Goal: Transaction & Acquisition: Book appointment/travel/reservation

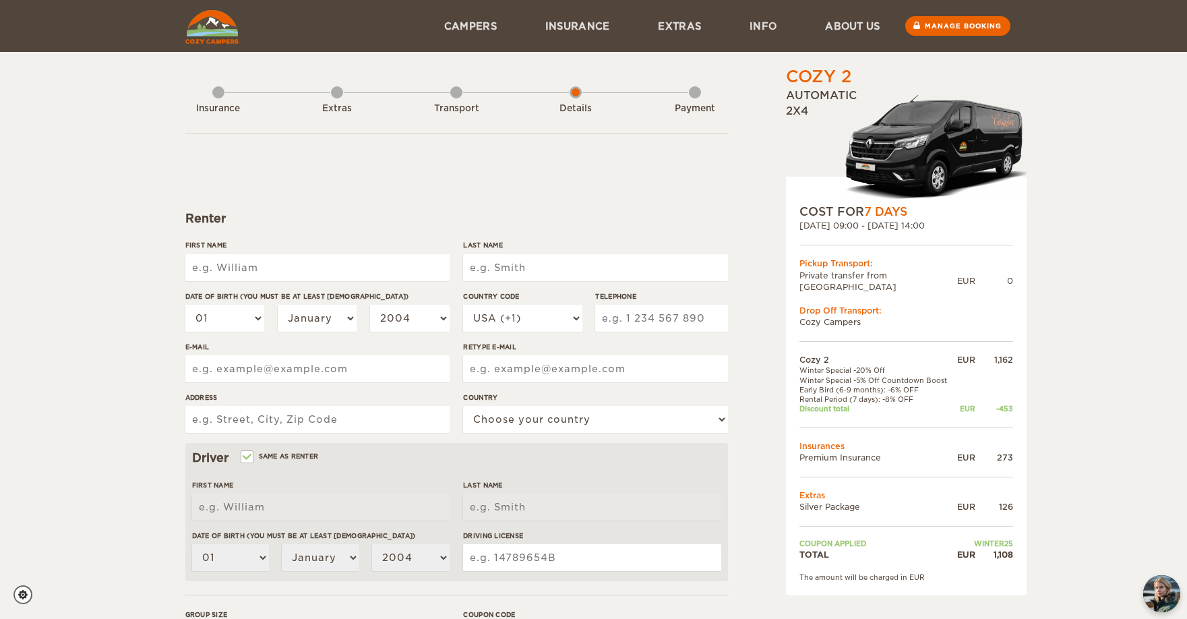
click at [460, 110] on div "Transport" at bounding box center [456, 108] width 74 height 13
click at [455, 93] on div "Transport" at bounding box center [456, 106] width 12 height 54
click at [464, 108] on div "Transport" at bounding box center [456, 108] width 74 height 13
click at [450, 90] on div "Transport" at bounding box center [456, 106] width 12 height 54
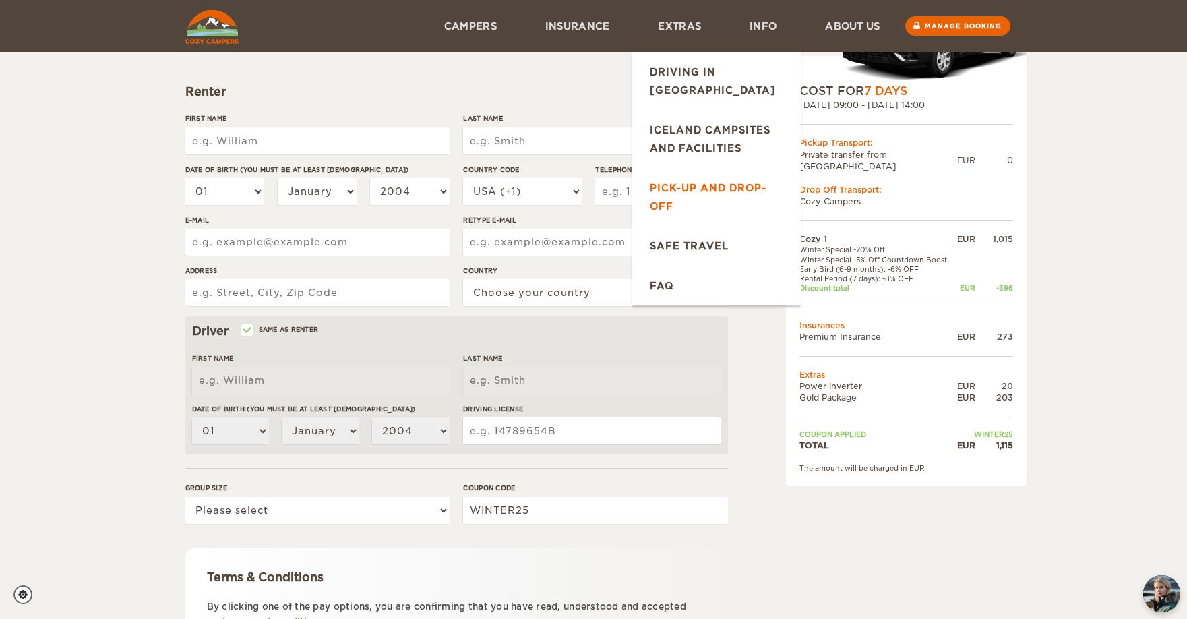
click at [710, 170] on link "Pick-up and drop-off" at bounding box center [716, 197] width 168 height 58
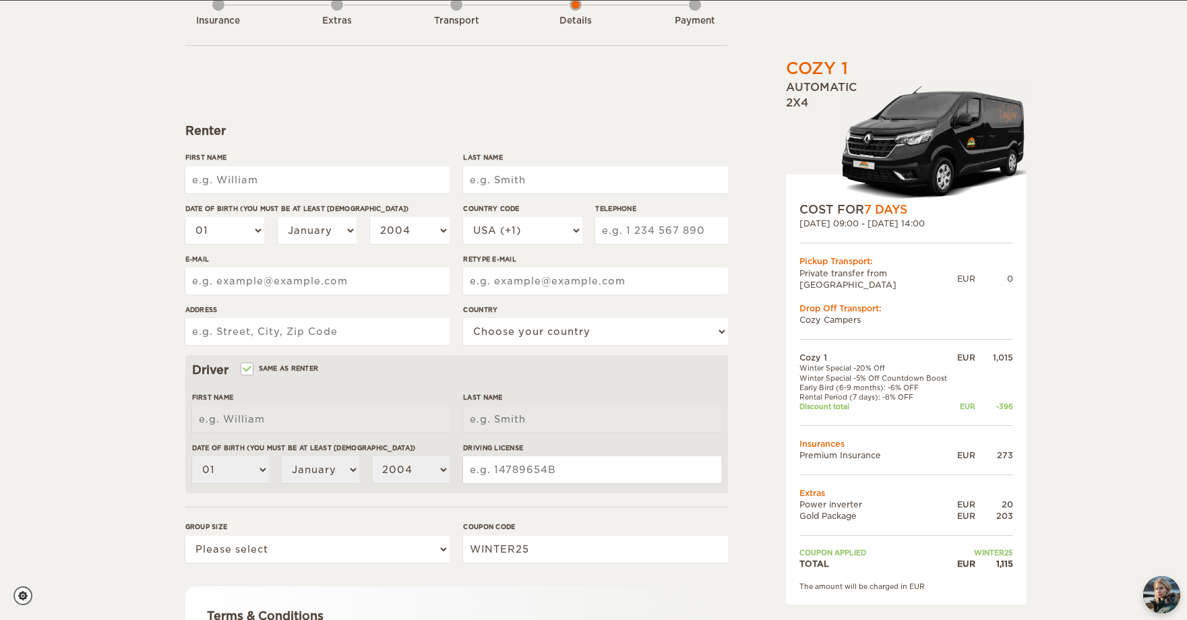
scroll to position [90, 0]
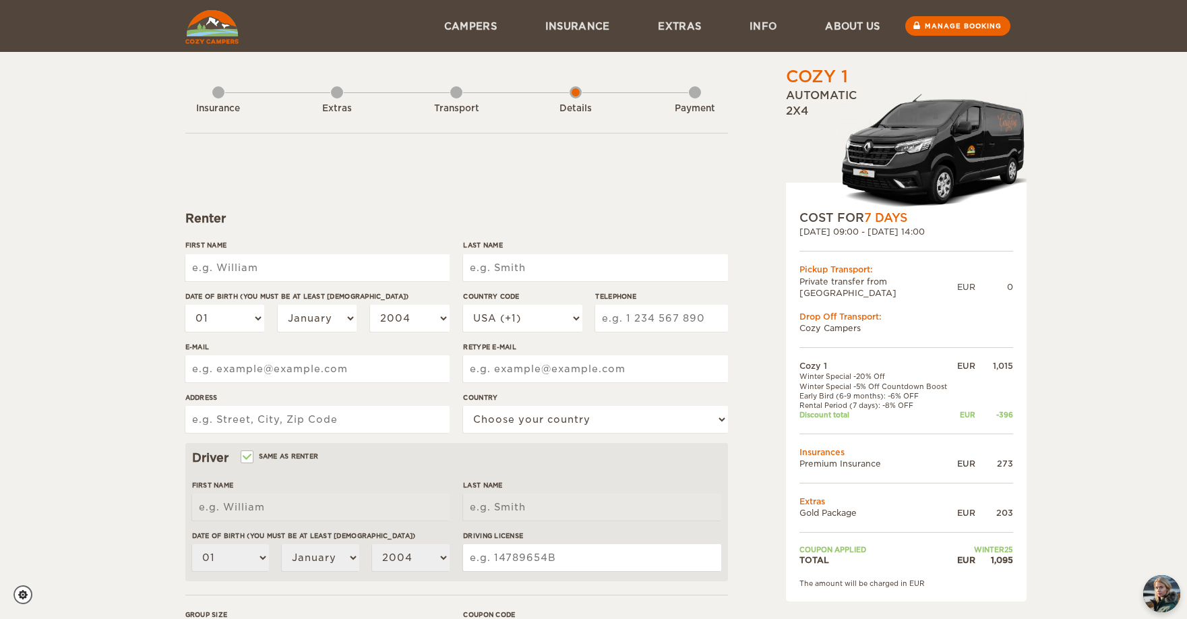
drag, startPoint x: 940, startPoint y: 282, endPoint x: 797, endPoint y: 286, distance: 142.9
click at [797, 286] on div "COST FOR 7 Days [DATE] 09:00 - [DATE] 14:00 Pickup Transport: Private transfer …" at bounding box center [906, 392] width 241 height 419
copy div "Private transfer from [GEOGRAPHIC_DATA]"
